Goal: Check status: Check status

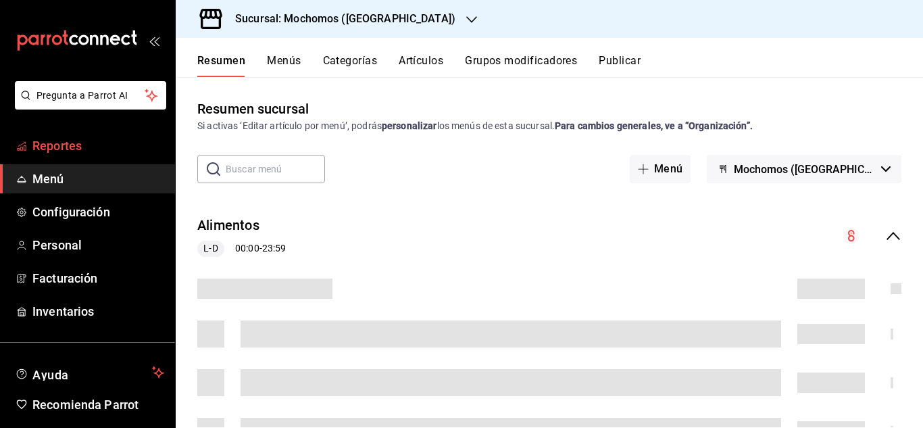
click at [84, 151] on span "Reportes" at bounding box center [98, 145] width 132 height 18
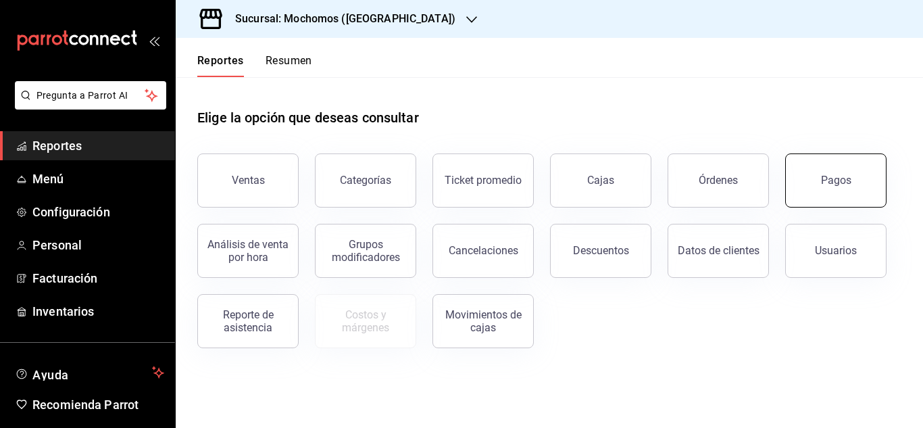
click at [859, 199] on button "Pagos" at bounding box center [835, 180] width 101 height 54
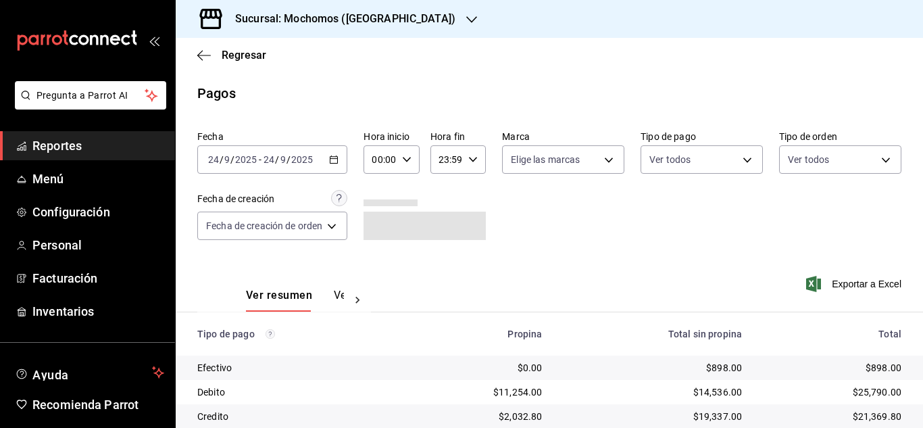
click at [326, 156] on div "[DATE] [DATE] - [DATE] [DATE]" at bounding box center [272, 159] width 150 height 28
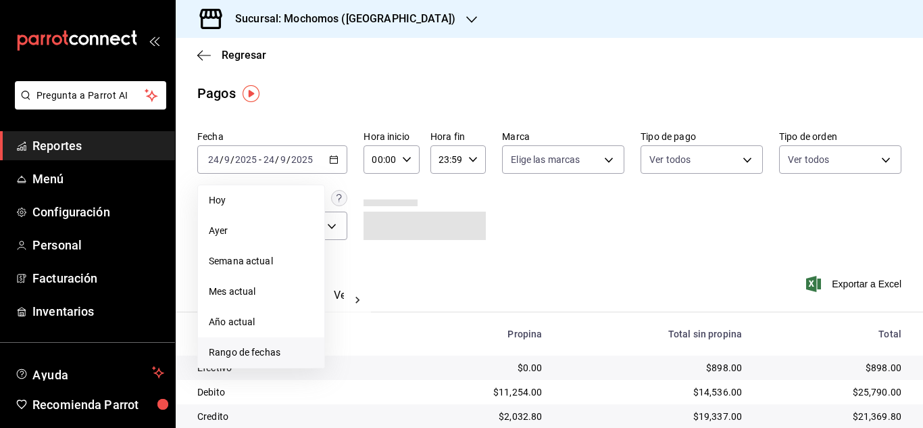
click at [270, 349] on span "Rango de fechas" at bounding box center [261, 352] width 105 height 14
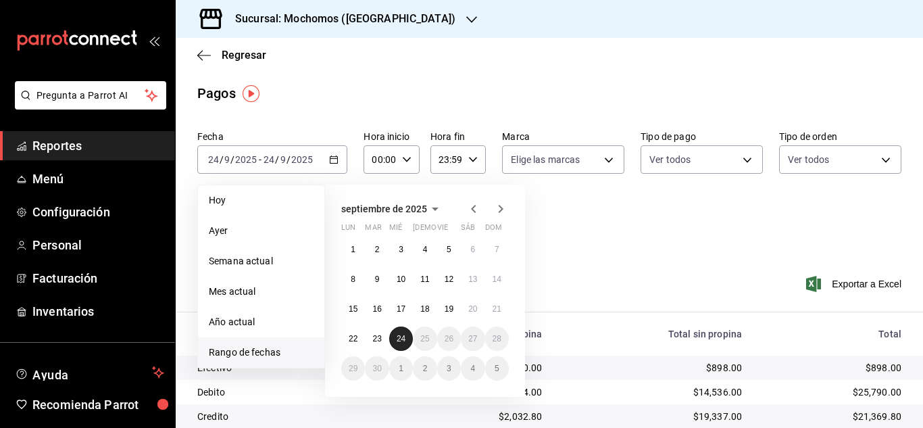
click at [405, 336] on abbr "24" at bounding box center [401, 338] width 9 height 9
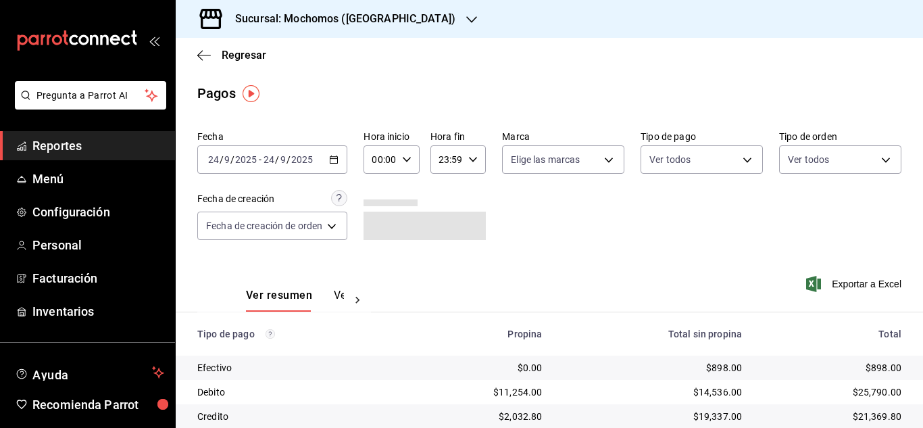
click at [406, 161] on icon "button" at bounding box center [406, 159] width 9 height 9
click at [382, 226] on span "03" at bounding box center [378, 223] width 5 height 11
type input "03:00"
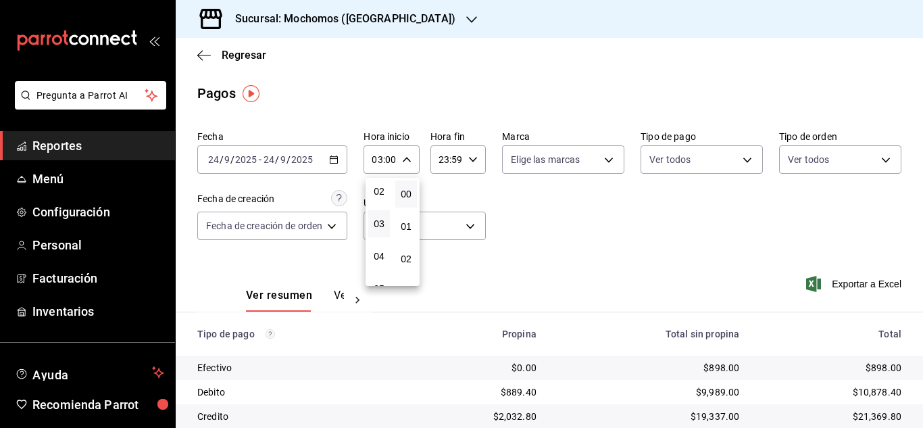
click at [563, 238] on div at bounding box center [461, 214] width 923 height 428
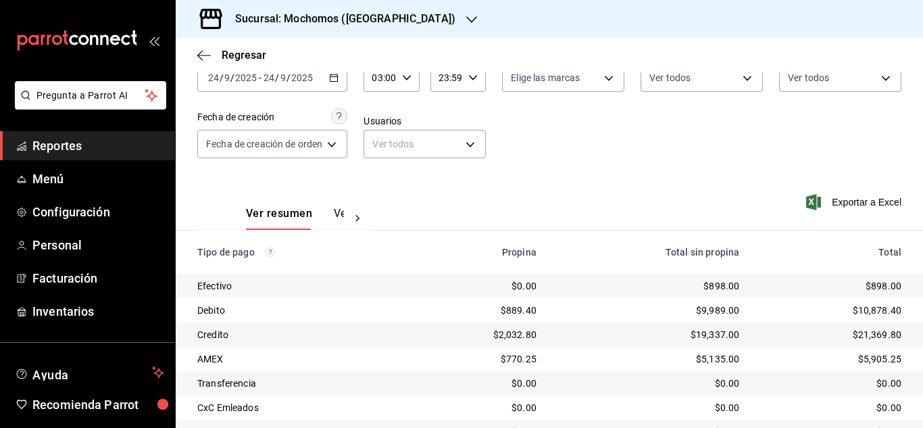
scroll to position [102, 0]
